Goal: Find specific page/section: Find specific page/section

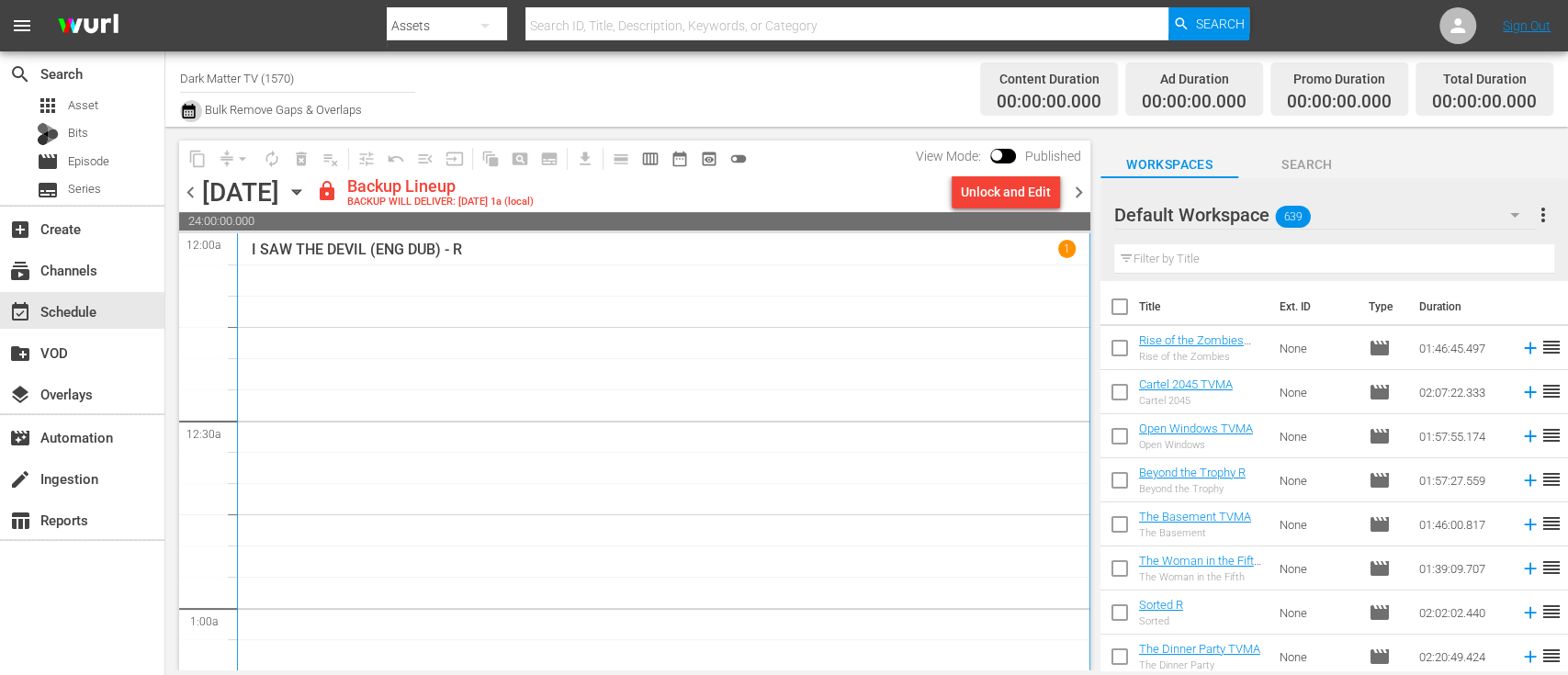
click at [192, 113] on icon "button" at bounding box center [189, 111] width 18 height 22
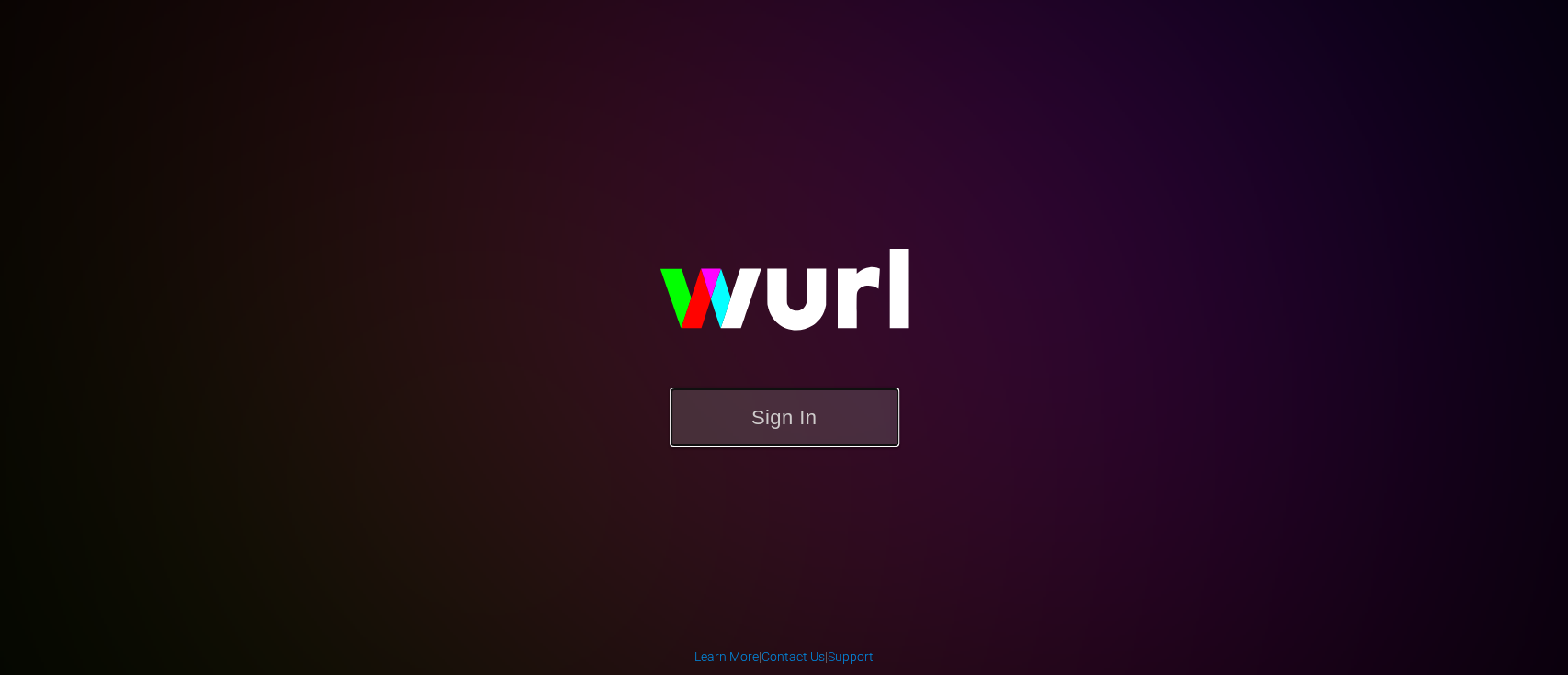
click at [749, 438] on button "Sign In" at bounding box center [784, 417] width 230 height 60
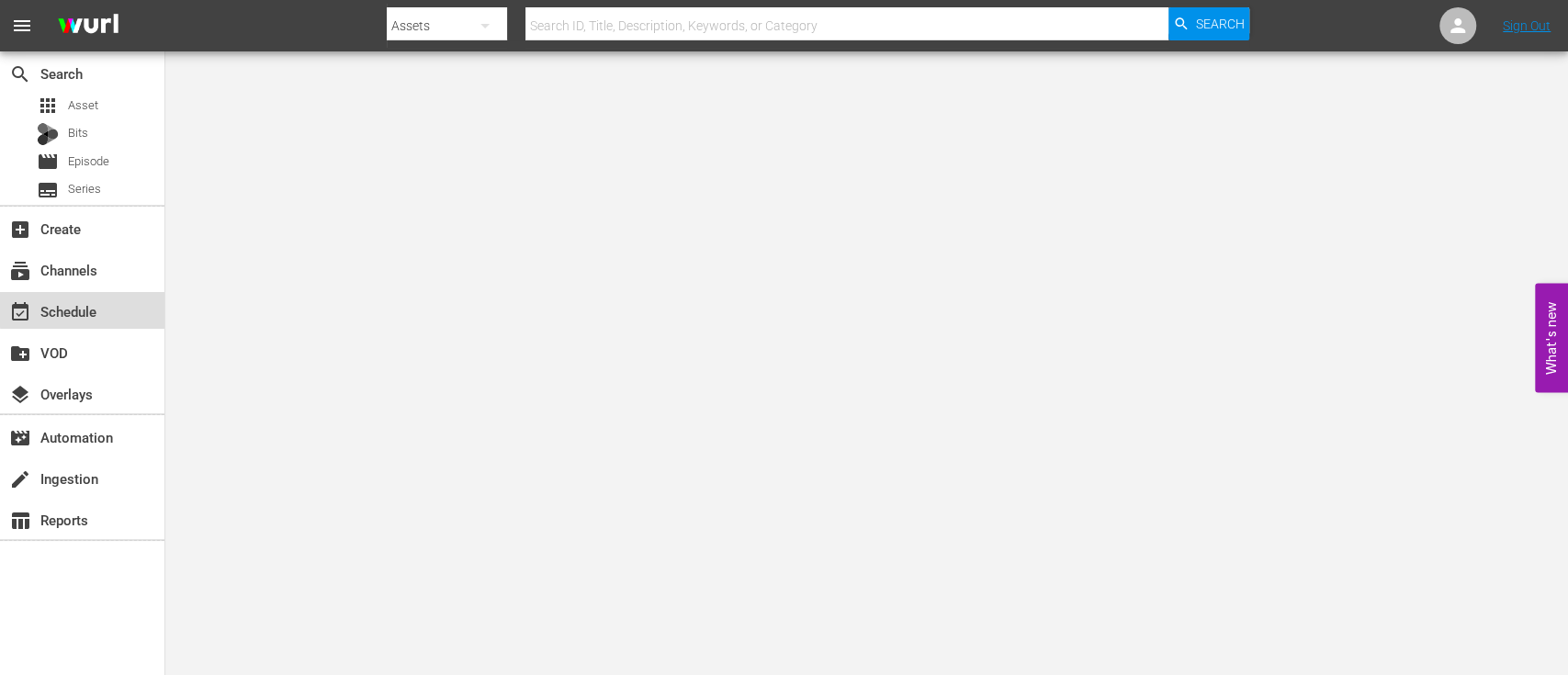
click at [100, 308] on div "event_available Schedule" at bounding box center [51, 308] width 103 height 17
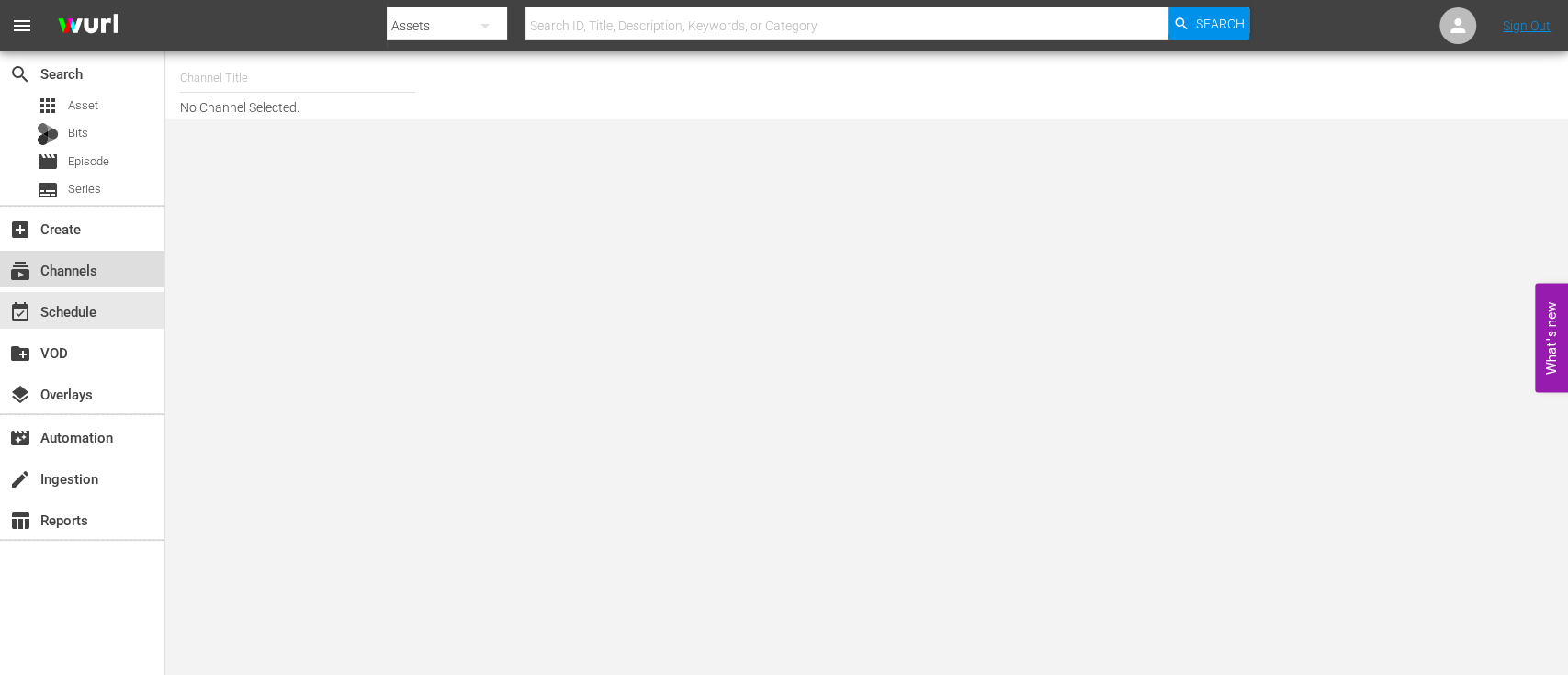
click at [81, 283] on div "subscriptions Channels" at bounding box center [82, 269] width 164 height 37
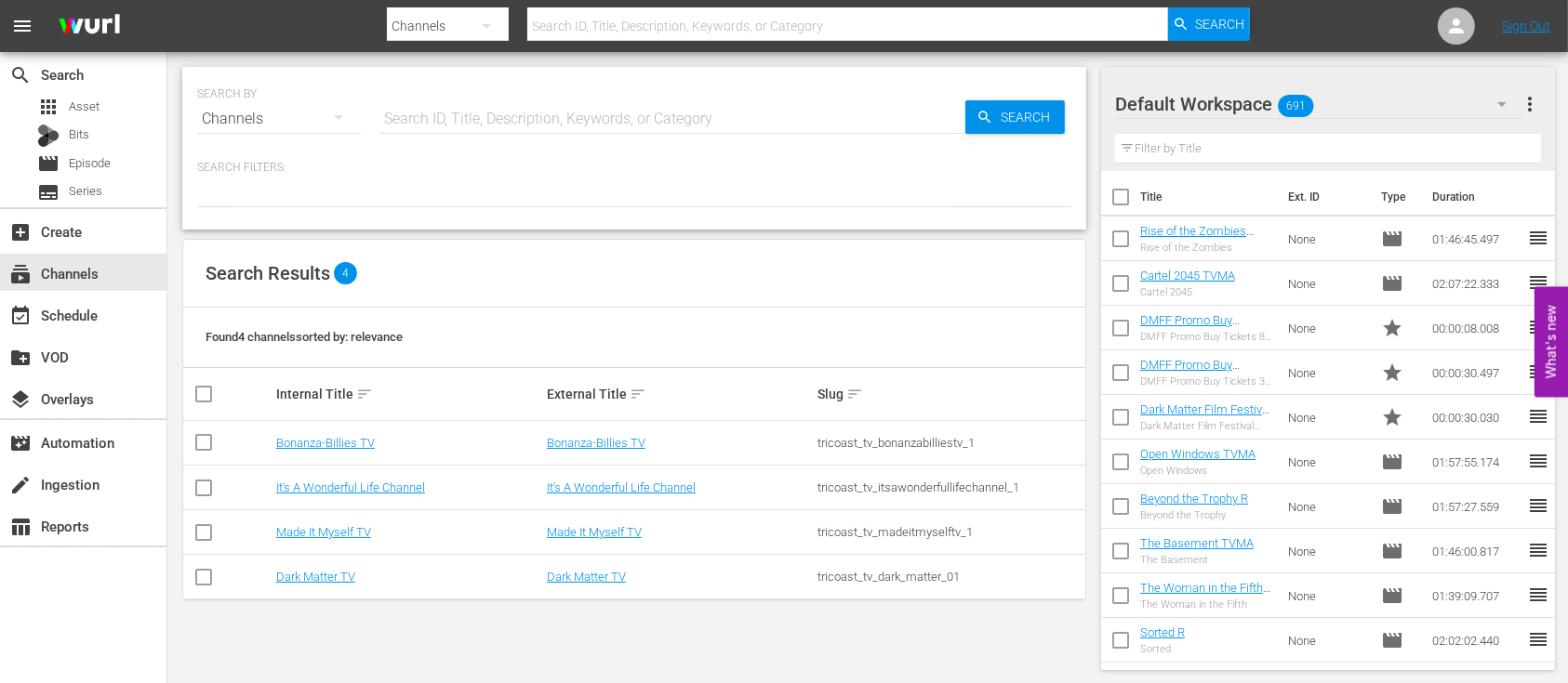
click at [326, 584] on td "Dark Matter TV" at bounding box center [408, 577] width 270 height 45
click at [329, 570] on link "Dark Matter TV" at bounding box center [316, 577] width 79 height 14
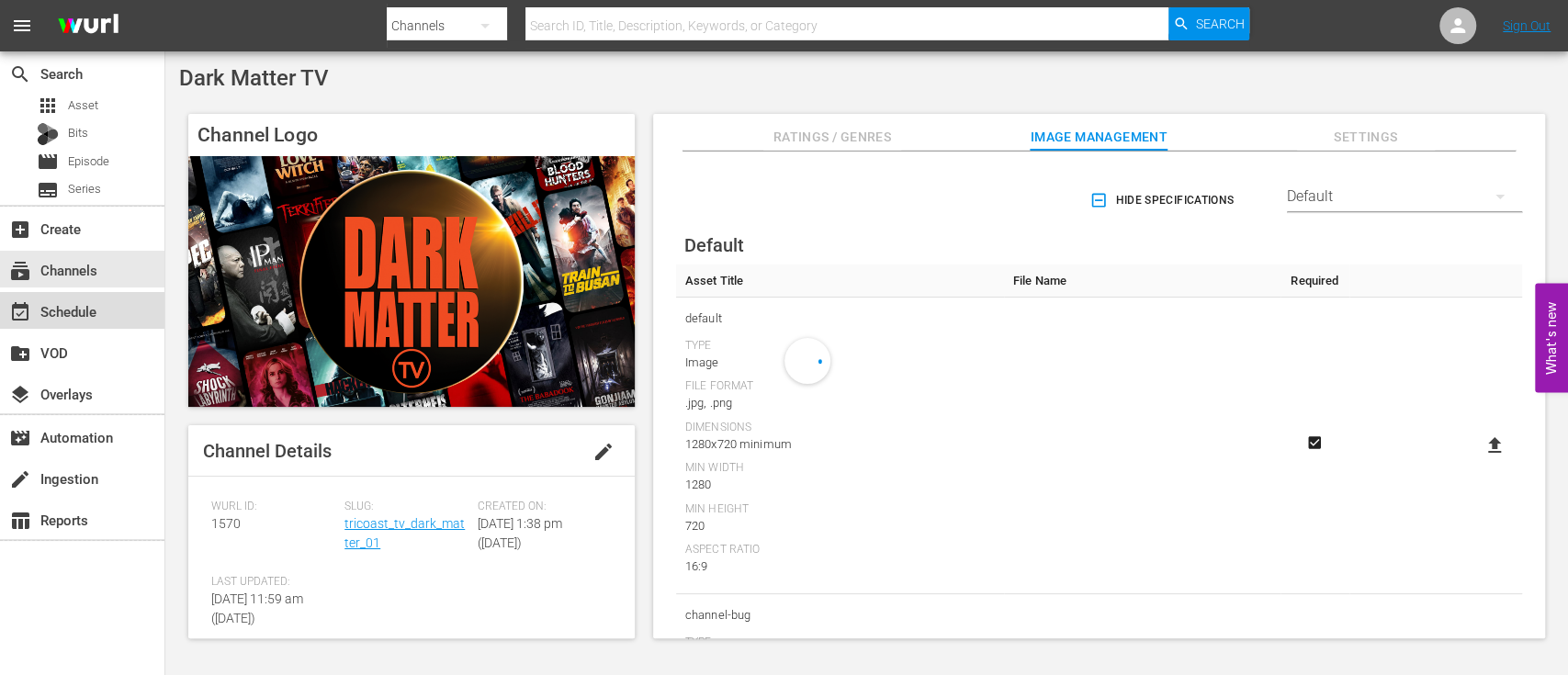
click at [66, 312] on div "event_available Schedule" at bounding box center [51, 308] width 103 height 17
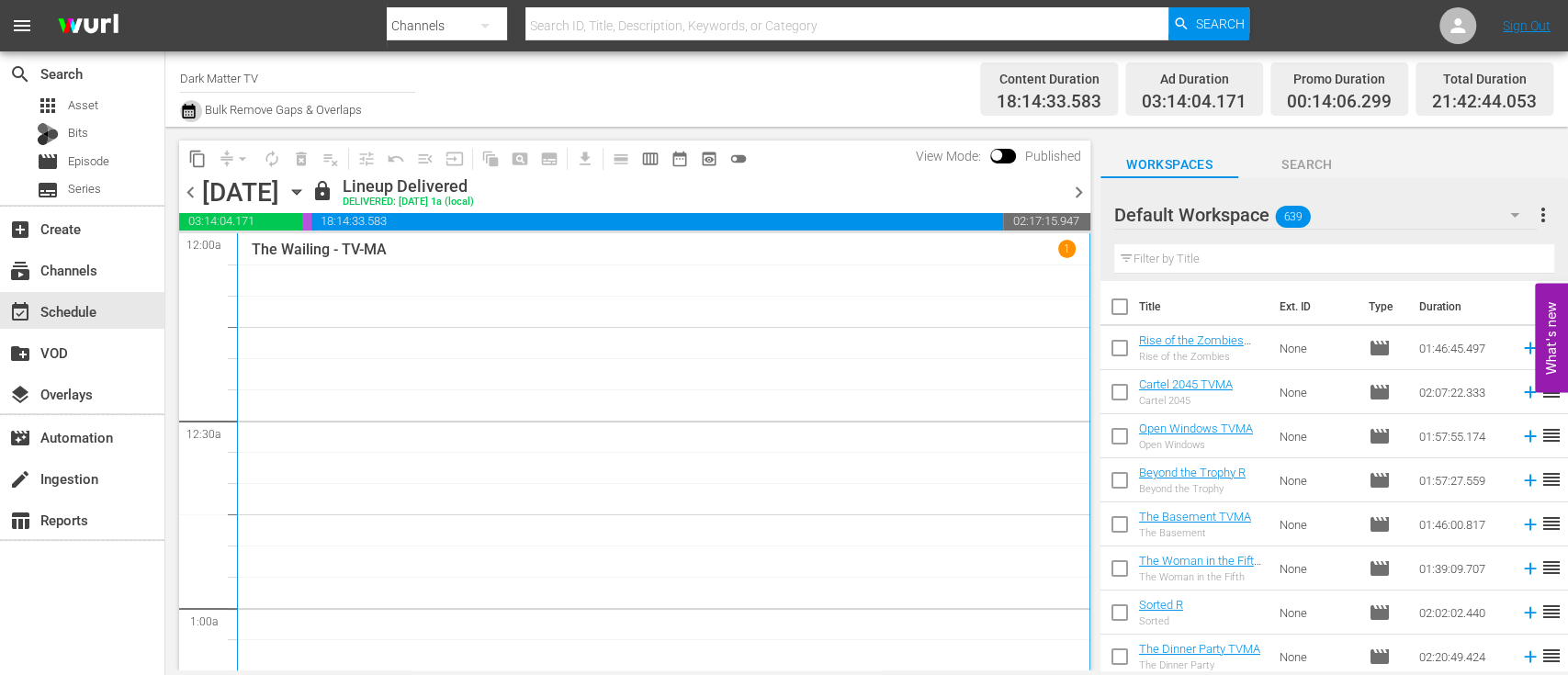
click at [189, 111] on icon "button" at bounding box center [189, 111] width 18 height 22
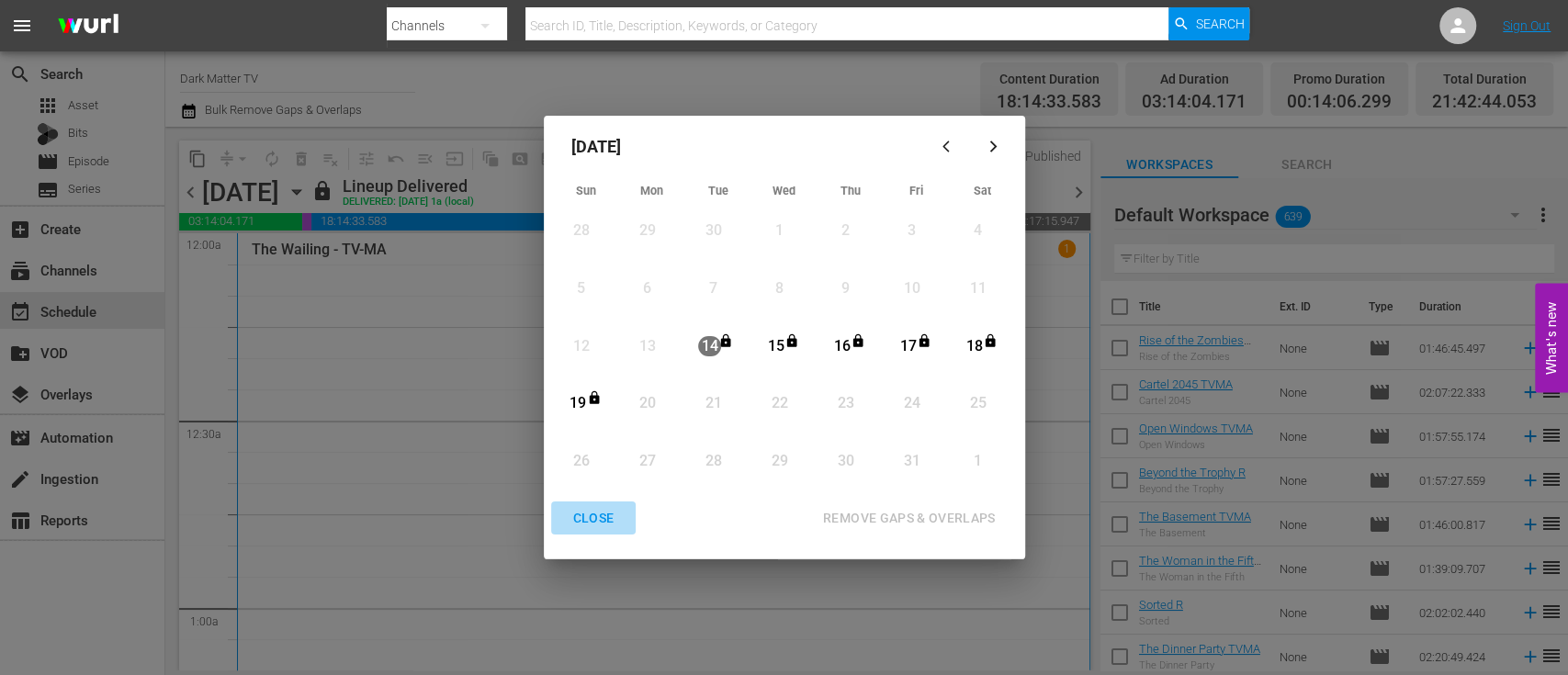
click at [588, 531] on button "CLOSE" at bounding box center [593, 518] width 85 height 34
